Goal: Task Accomplishment & Management: Complete application form

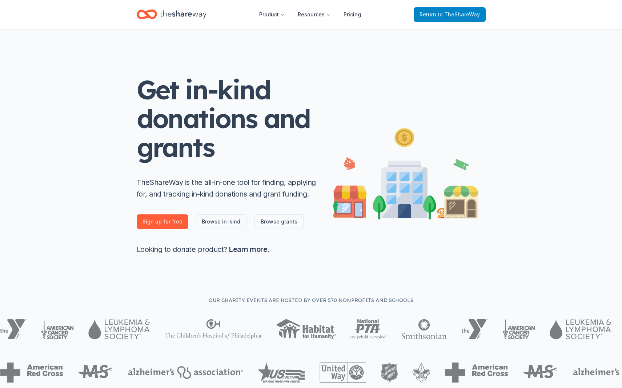
click at [459, 12] on span "to TheShareWay" at bounding box center [459, 14] width 42 height 6
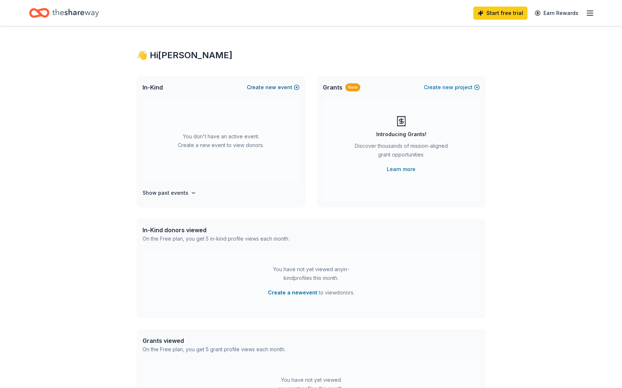
click at [296, 89] on button "Create new event" at bounding box center [273, 87] width 53 height 9
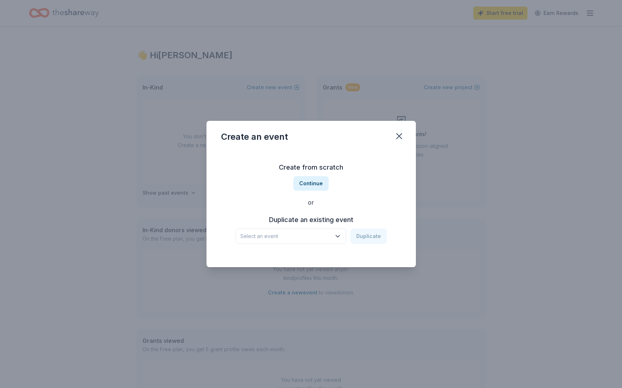
click at [320, 237] on span "Select an event" at bounding box center [285, 236] width 91 height 9
click at [313, 252] on div "Your Placeholder Event [DATE] · [GEOGRAPHIC_DATA]" at bounding box center [291, 259] width 108 height 23
click at [379, 237] on button "Duplicate" at bounding box center [369, 235] width 36 height 15
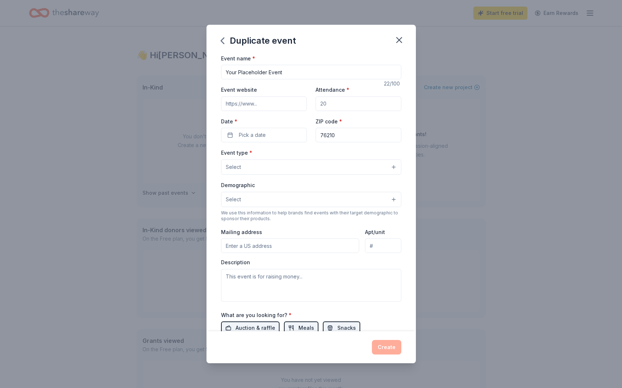
click at [334, 108] on input "Attendance *" at bounding box center [359, 103] width 86 height 15
type input "100"
click at [297, 141] on button "Pick a date" at bounding box center [264, 135] width 86 height 15
click at [305, 155] on button "Go to next month" at bounding box center [303, 154] width 10 height 10
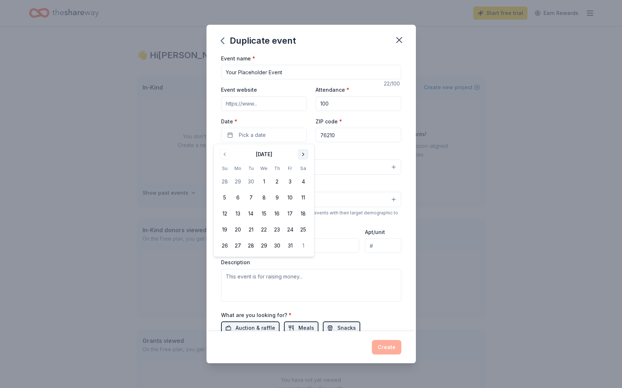
click at [305, 155] on button "Go to next month" at bounding box center [303, 154] width 10 height 10
click at [261, 231] on button "24" at bounding box center [263, 229] width 13 height 13
click at [365, 196] on button "Select" at bounding box center [311, 199] width 180 height 15
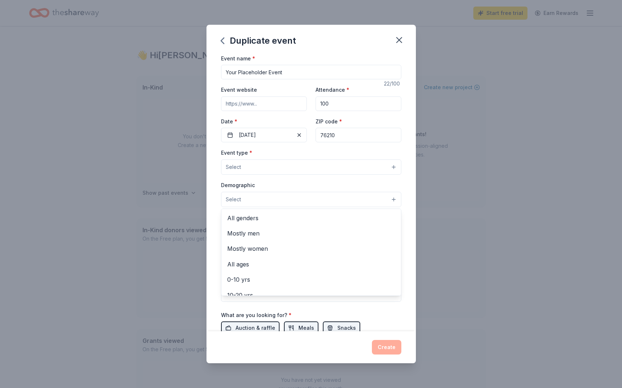
click at [342, 157] on div "Event type * Select Demographic Select All genders Mostly men Mostly women All …" at bounding box center [311, 224] width 180 height 153
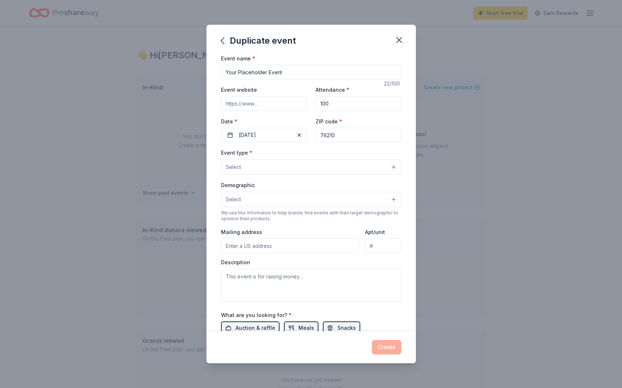
click at [342, 165] on button "Select" at bounding box center [311, 166] width 180 height 15
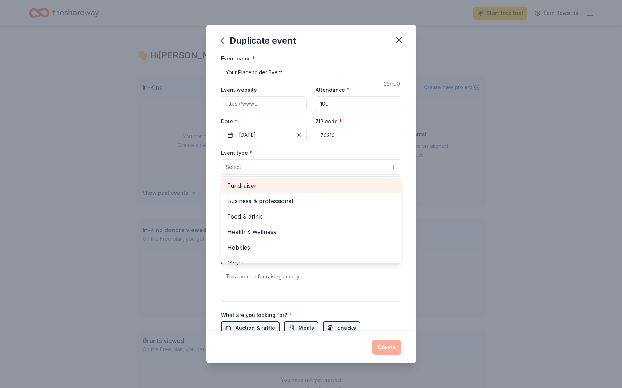
click at [306, 192] on div "Fundraiser" at bounding box center [311, 185] width 180 height 15
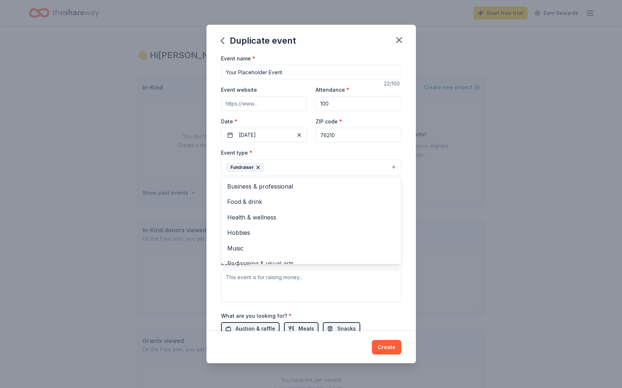
click at [321, 157] on div "Event type * Fundraiser Business & professional Food & drink Health & wellness …" at bounding box center [311, 161] width 180 height 27
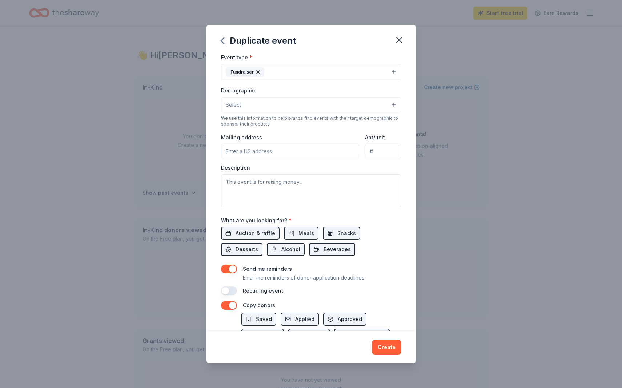
scroll to position [142, 0]
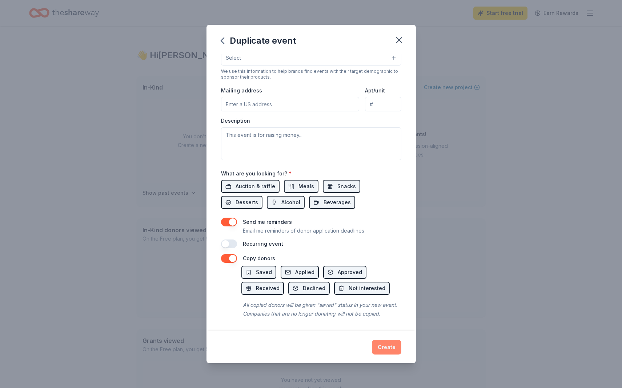
click at [388, 350] on button "Create" at bounding box center [386, 347] width 29 height 15
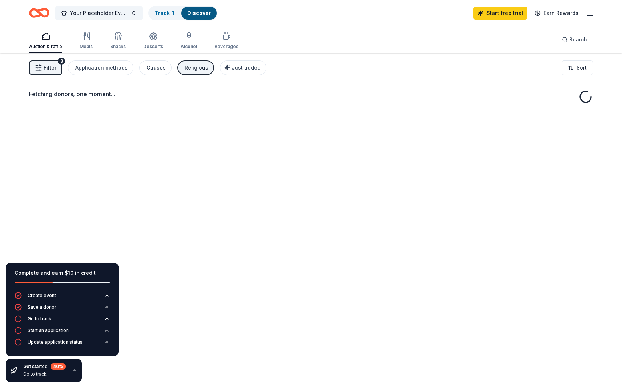
click at [72, 370] on icon "button" at bounding box center [75, 370] width 6 height 6
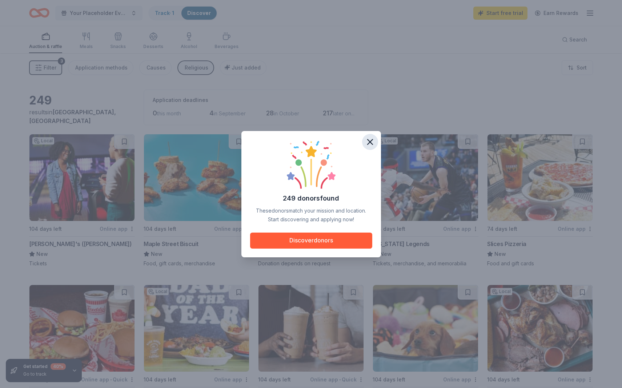
click at [373, 139] on icon "button" at bounding box center [370, 142] width 10 height 10
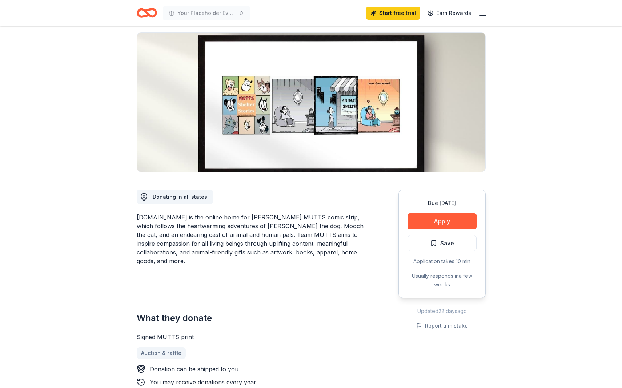
scroll to position [51, 0]
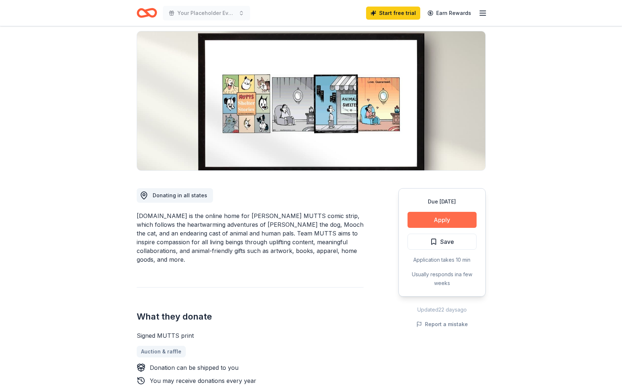
click at [447, 217] on button "Apply" at bounding box center [442, 220] width 69 height 16
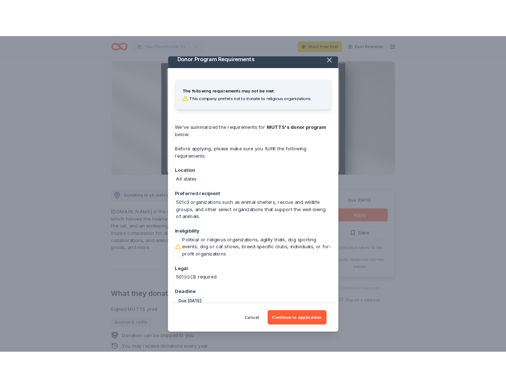
scroll to position [0, 0]
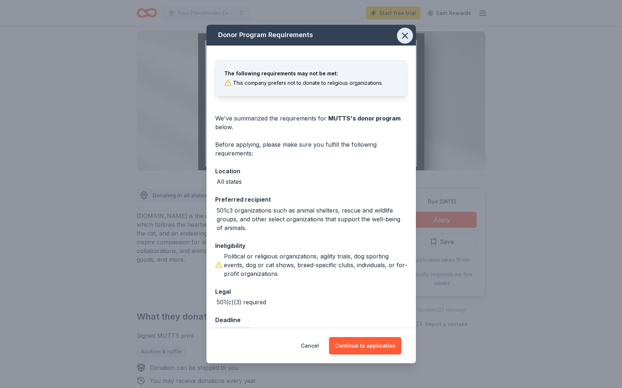
click at [404, 39] on icon "button" at bounding box center [405, 36] width 10 height 10
